Goal: Information Seeking & Learning: Learn about a topic

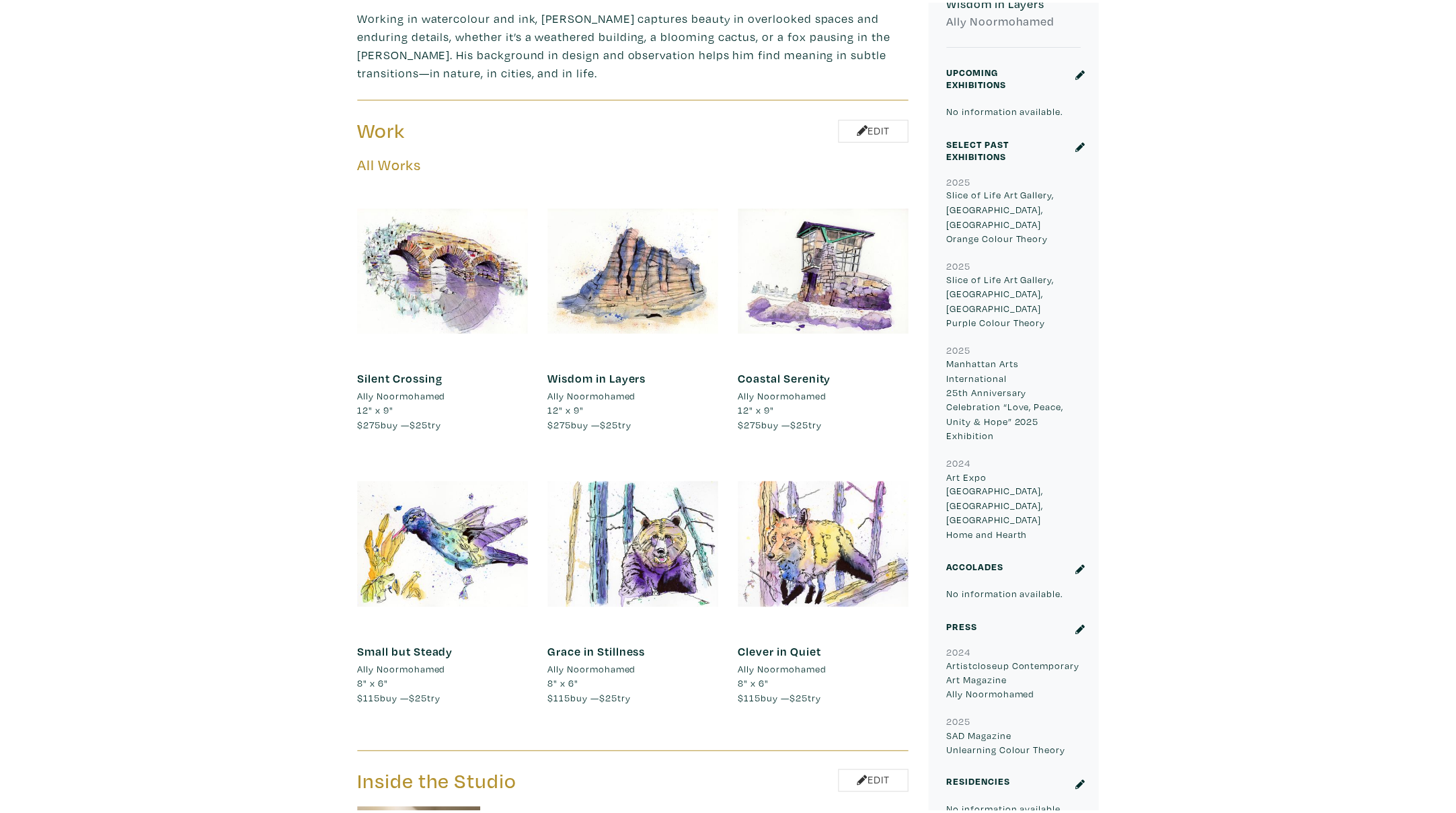
scroll to position [634, 0]
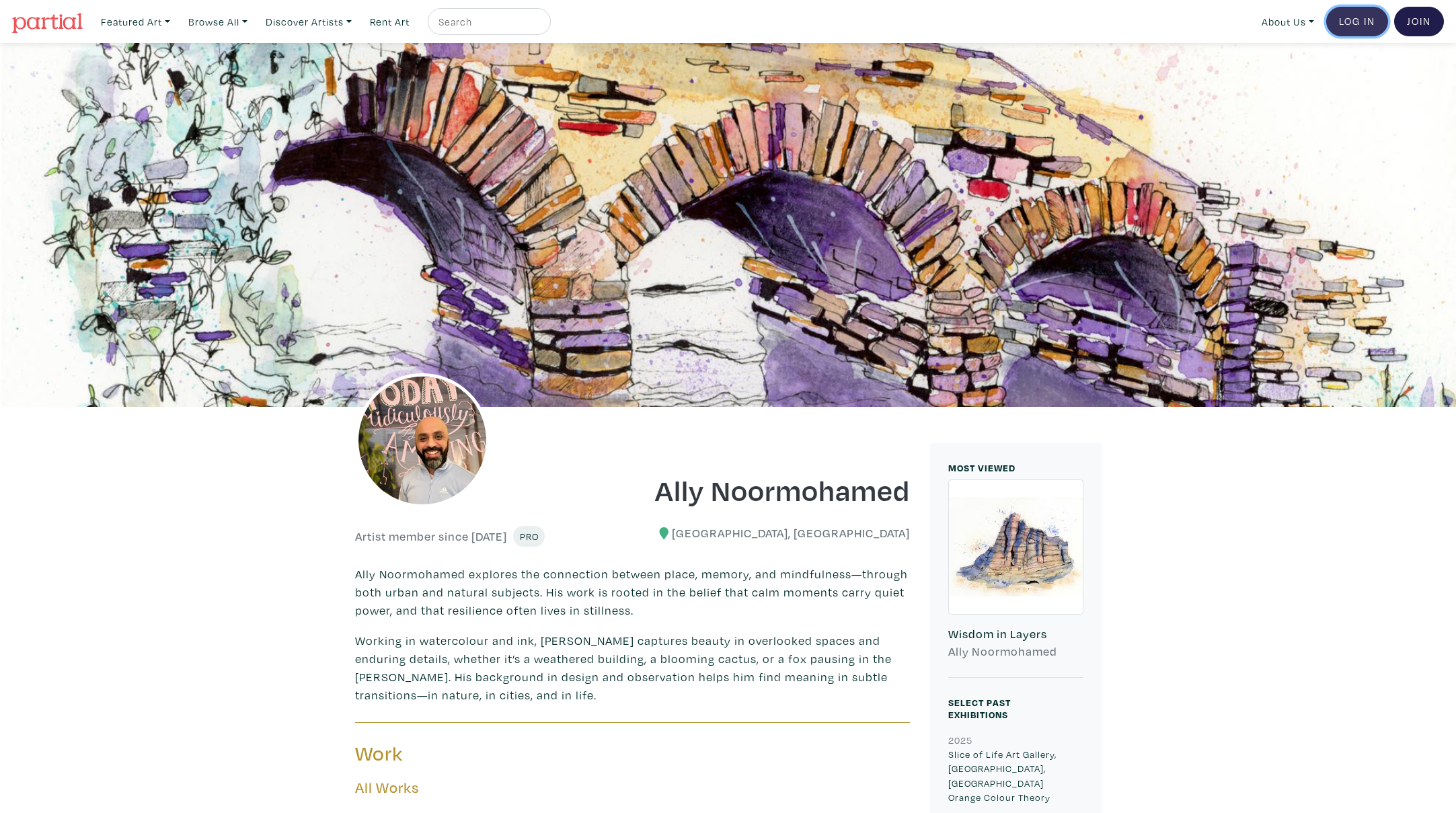
click at [1353, 27] on link "Log In" at bounding box center [1357, 21] width 62 height 30
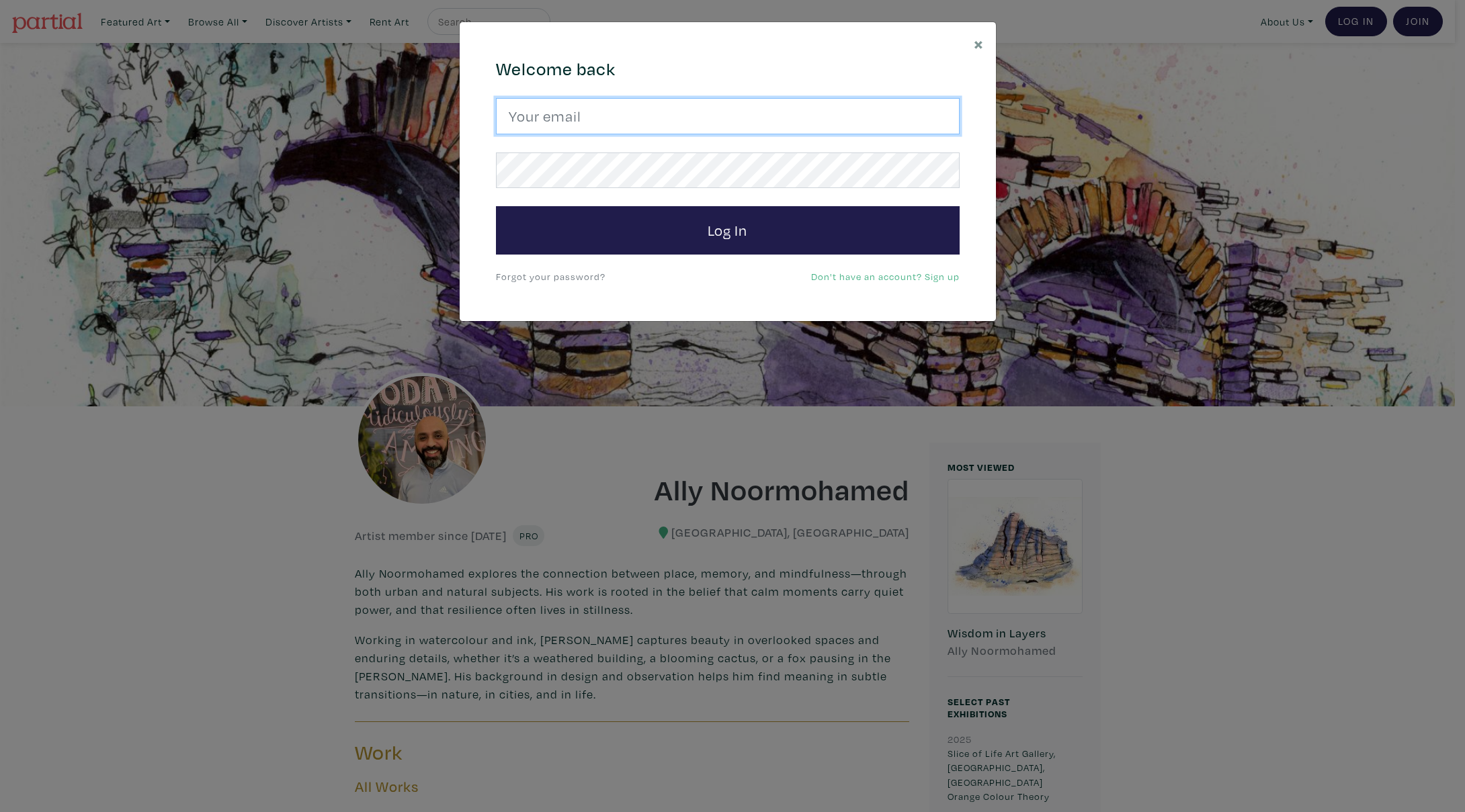
click at [795, 108] on input "email" at bounding box center [728, 116] width 464 height 36
type input "hello@simplemoments.art"
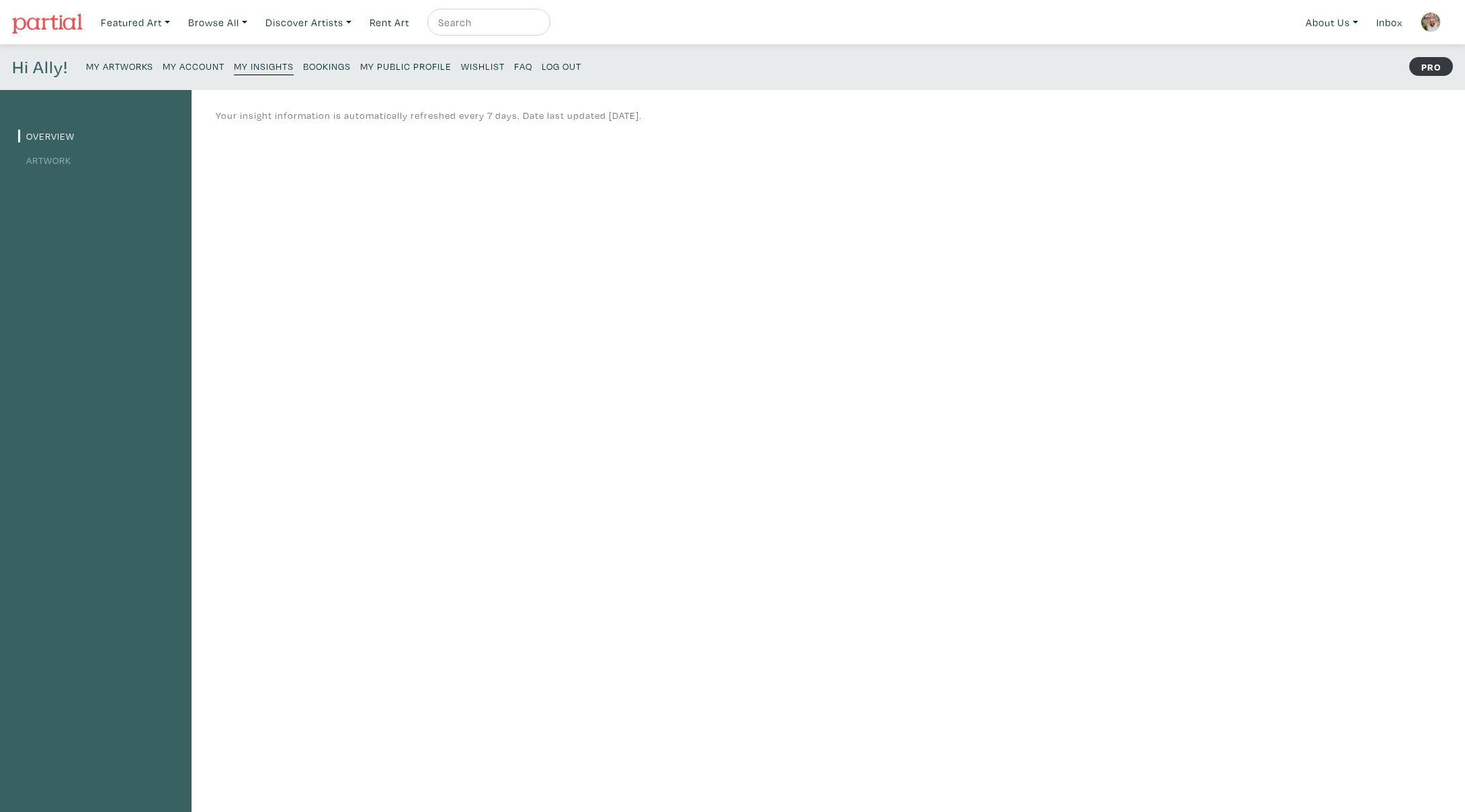
click at [61, 162] on link "Artwork" at bounding box center [44, 160] width 53 height 13
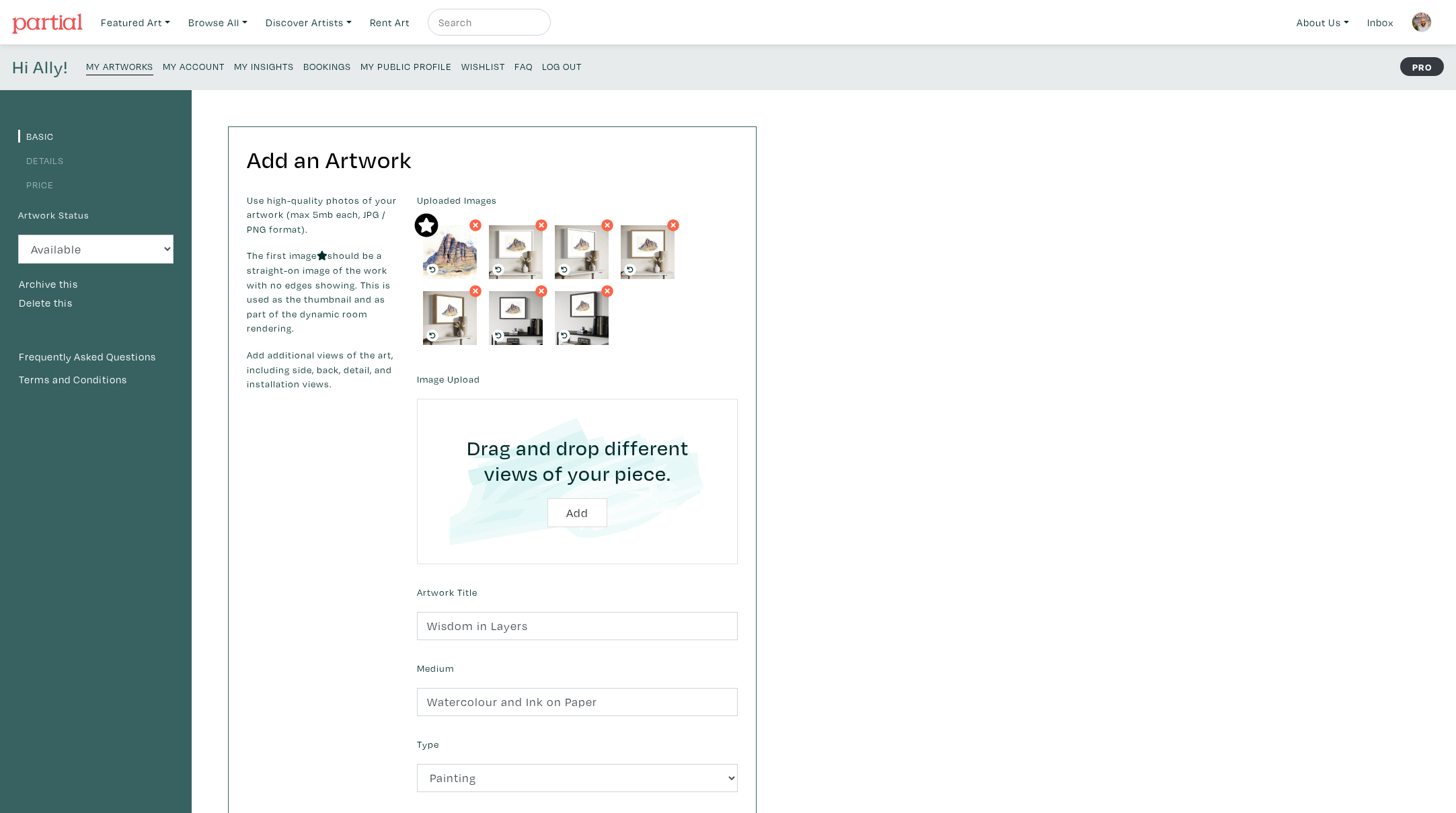
click at [530, 67] on small "FAQ" at bounding box center [523, 66] width 18 height 13
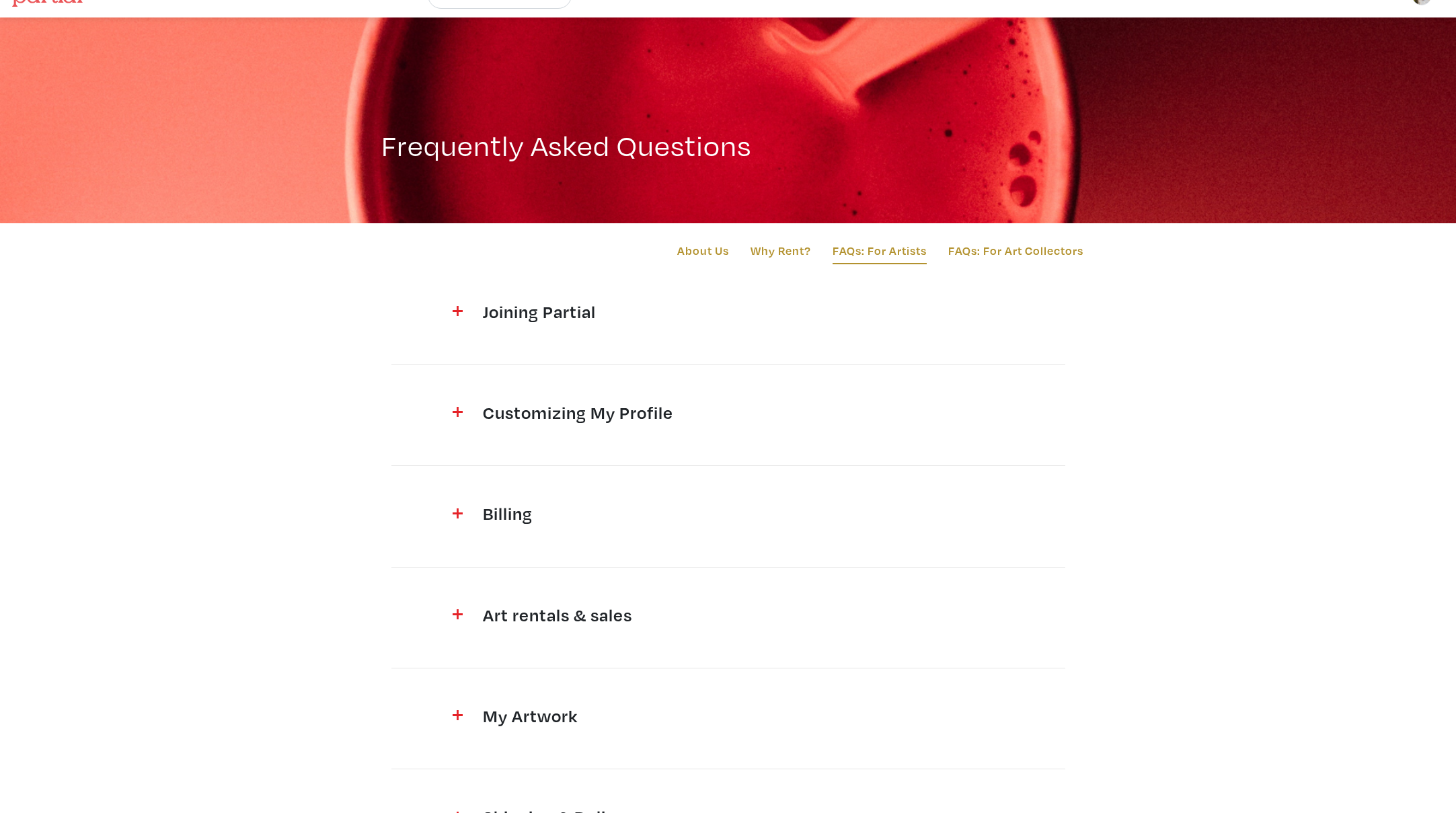
scroll to position [27, 0]
click at [959, 247] on link "FAQs: For Art Collectors" at bounding box center [1016, 252] width 135 height 23
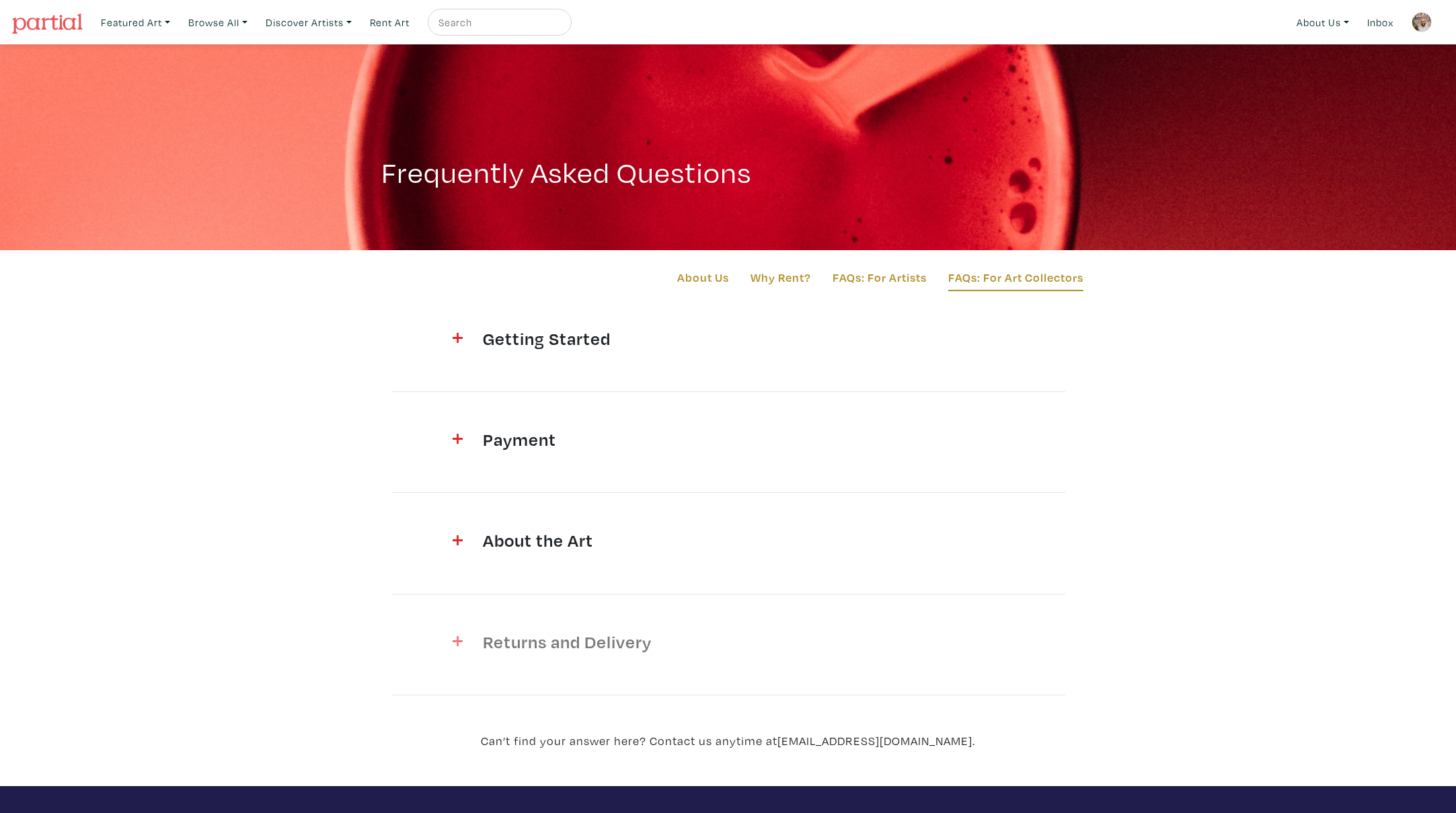
click at [470, 638] on div at bounding box center [441, 645] width 64 height 28
